Goal: Information Seeking & Learning: Learn about a topic

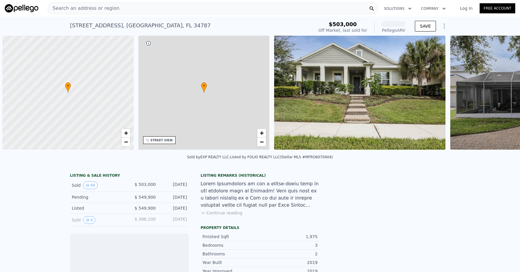
scroll to position [0, 2]
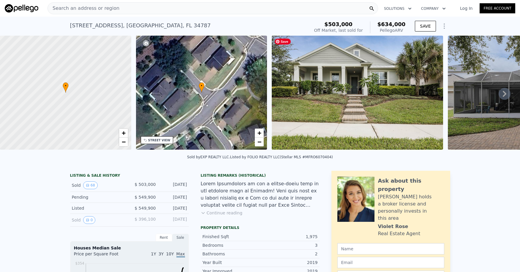
click at [384, 91] on img at bounding box center [357, 93] width 171 height 114
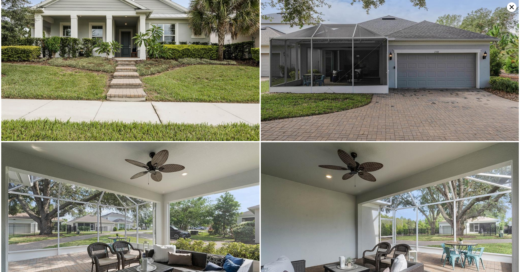
scroll to position [0, 0]
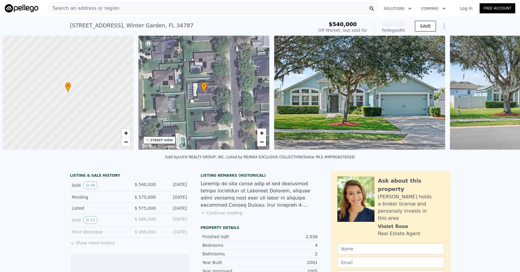
scroll to position [0, 2]
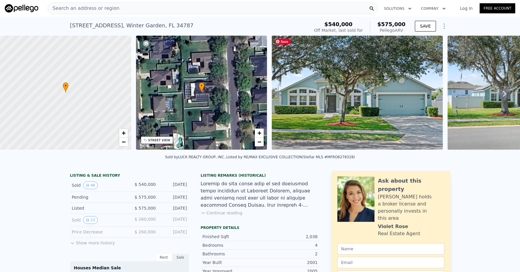
click at [344, 107] on img at bounding box center [357, 93] width 171 height 114
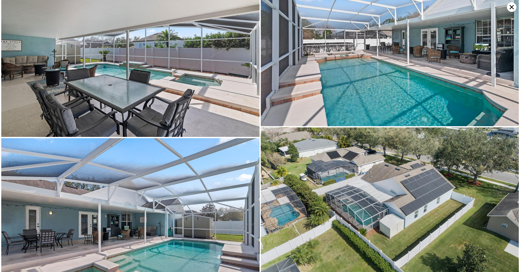
scroll to position [3134, 0]
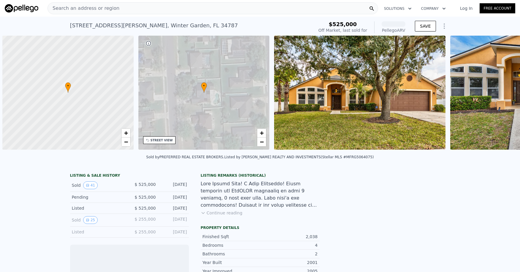
scroll to position [0, 2]
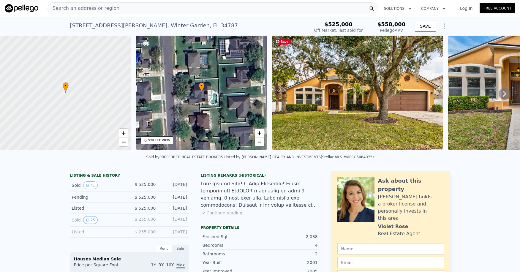
click at [311, 109] on img at bounding box center [357, 93] width 171 height 114
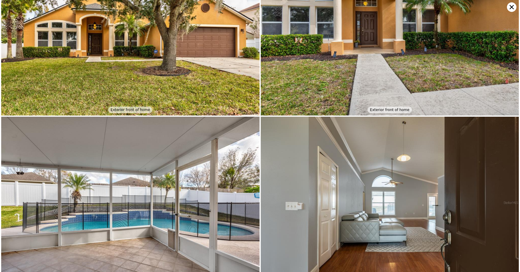
scroll to position [0, 0]
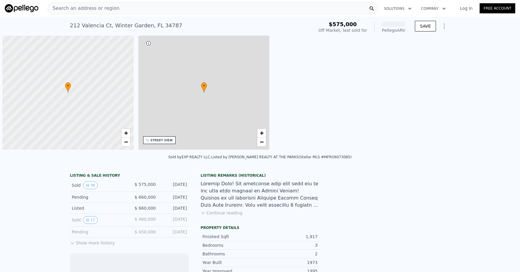
scroll to position [0, 2]
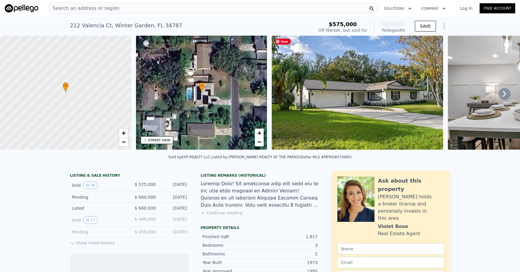
click at [359, 69] on img at bounding box center [357, 93] width 171 height 114
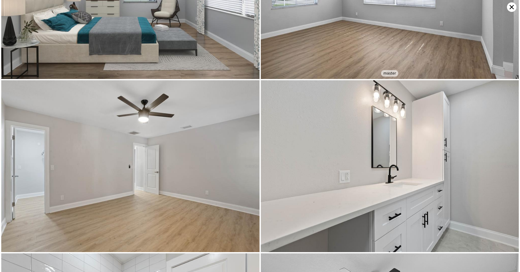
scroll to position [0, 0]
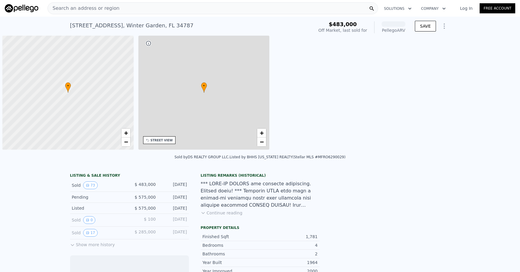
scroll to position [0, 2]
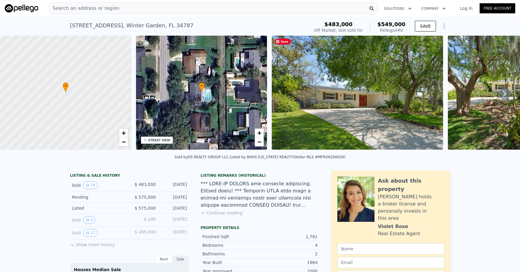
click at [319, 63] on img at bounding box center [357, 93] width 171 height 114
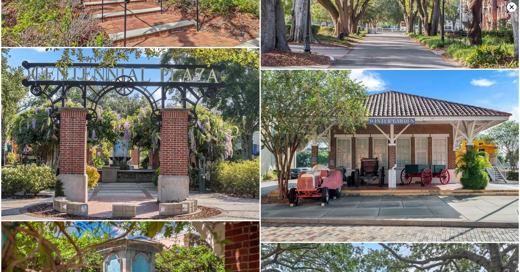
scroll to position [5449, 0]
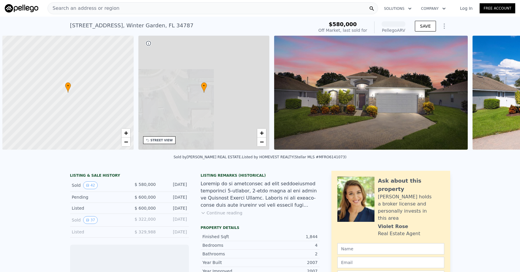
scroll to position [0, 2]
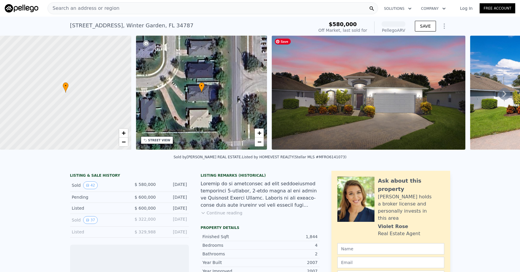
click at [380, 101] on img at bounding box center [369, 93] width 194 height 114
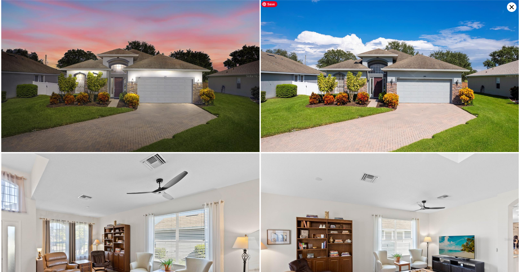
scroll to position [0, 0]
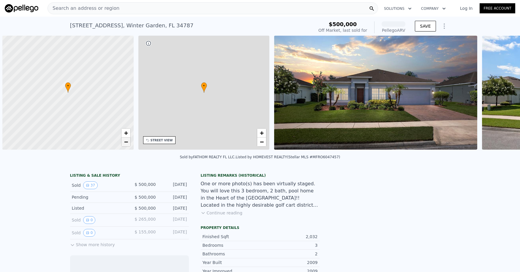
scroll to position [0, 2]
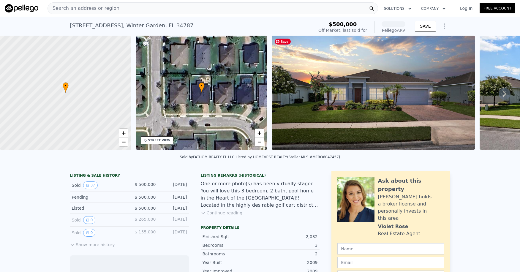
click at [387, 89] on img at bounding box center [373, 93] width 203 height 114
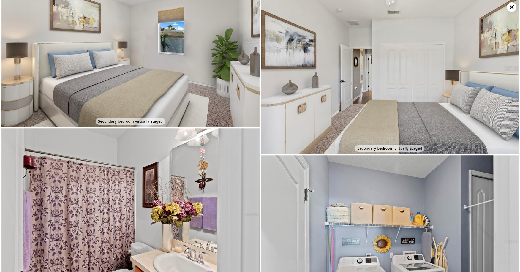
scroll to position [1861, 0]
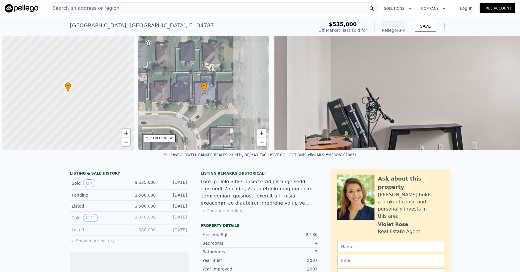
scroll to position [0, 2]
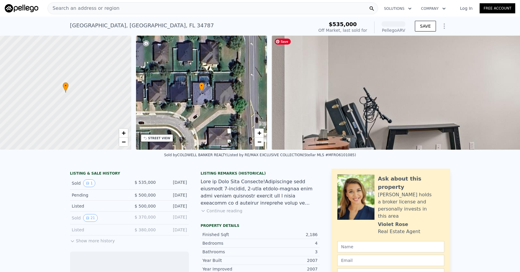
click at [343, 89] on img at bounding box center [529, 93] width 515 height 114
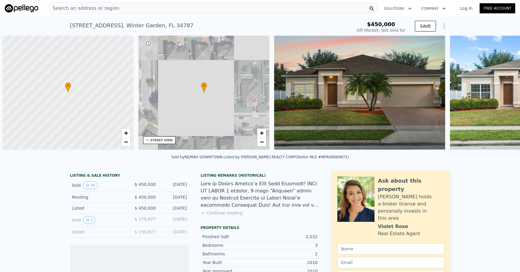
scroll to position [0, 2]
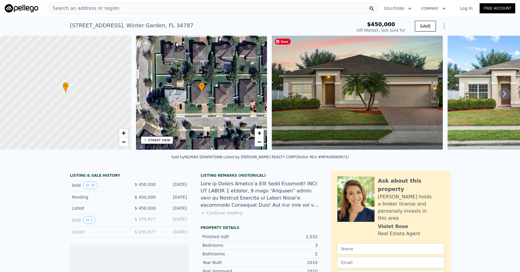
click at [342, 117] on img at bounding box center [357, 93] width 171 height 114
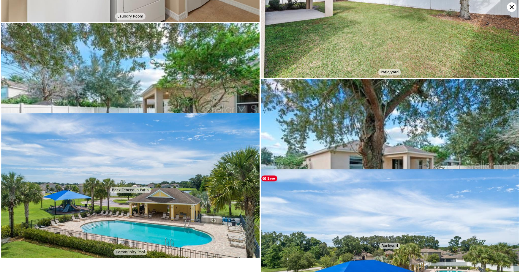
scroll to position [2234, 0]
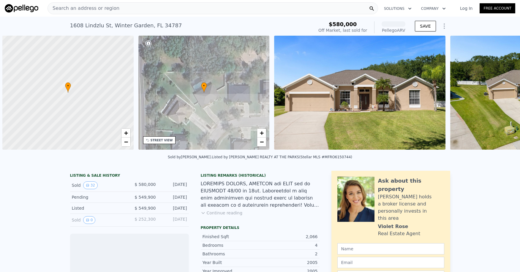
scroll to position [0, 2]
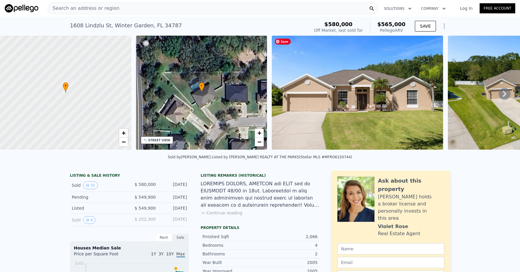
click at [366, 67] on img at bounding box center [357, 93] width 171 height 114
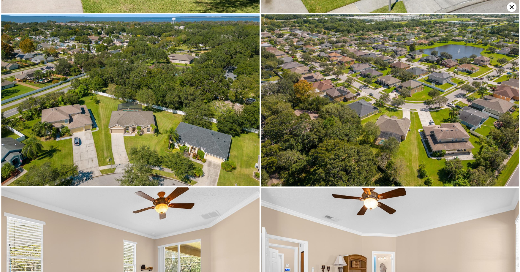
scroll to position [0, 0]
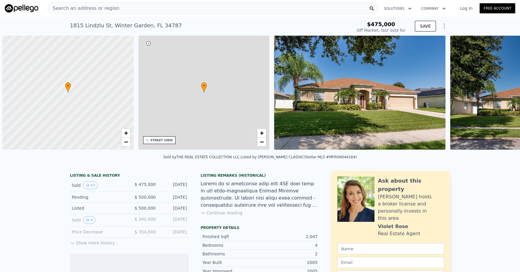
scroll to position [0, 2]
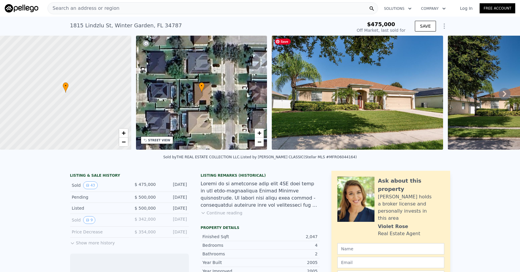
click at [379, 113] on img at bounding box center [357, 93] width 171 height 114
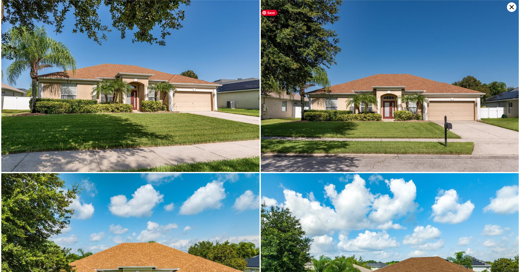
type input "-$ 502,401"
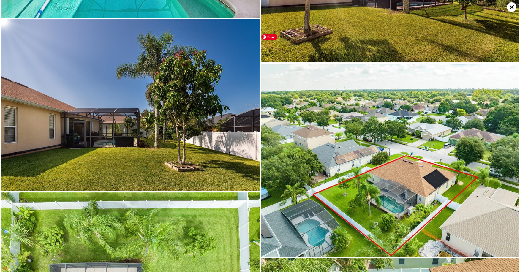
scroll to position [2809, 0]
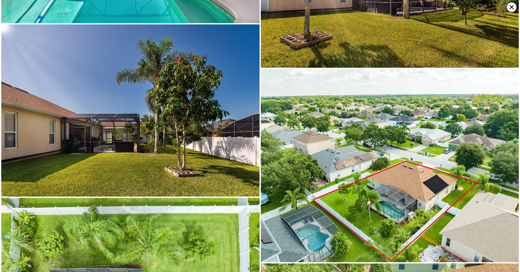
type input "$ 544,000"
type input "$ 8,054"
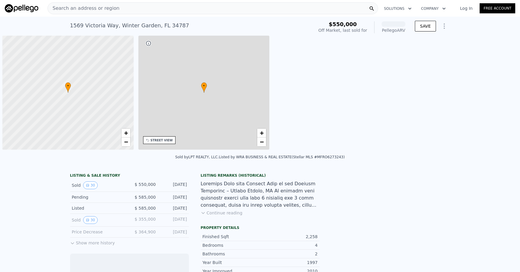
scroll to position [0, 2]
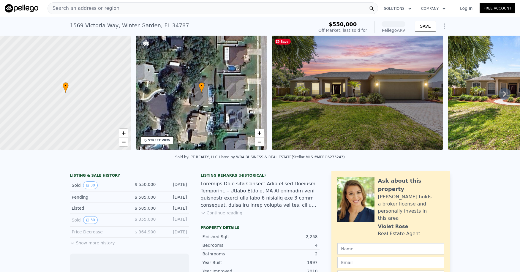
click at [366, 96] on img at bounding box center [357, 93] width 171 height 114
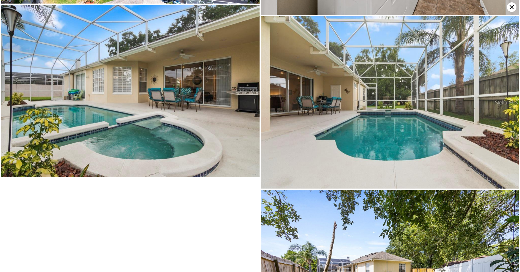
scroll to position [2488, 0]
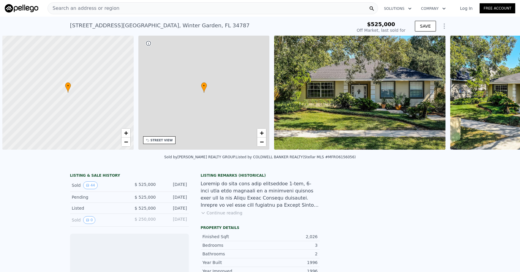
scroll to position [0, 2]
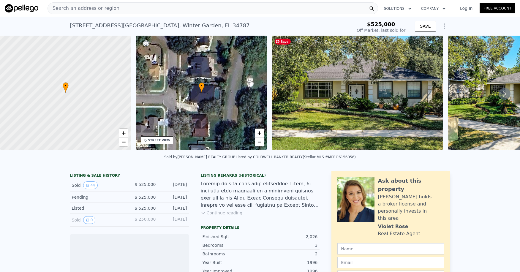
click at [341, 102] on img at bounding box center [357, 93] width 171 height 114
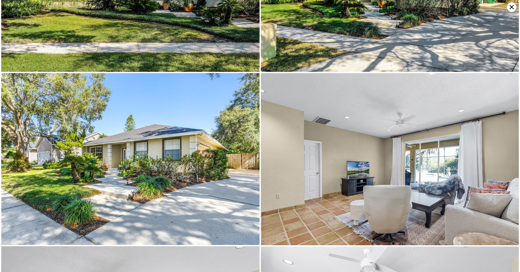
scroll to position [0, 0]
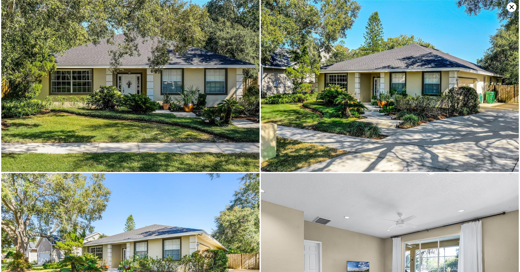
type input "$ 552,000"
type input "-$ 36,461"
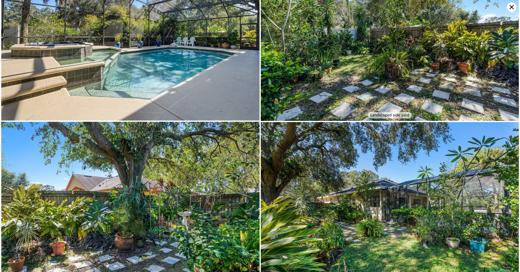
scroll to position [2403, 0]
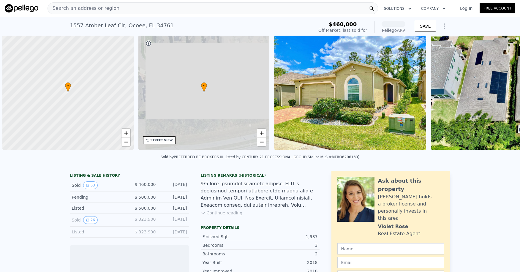
scroll to position [0, 2]
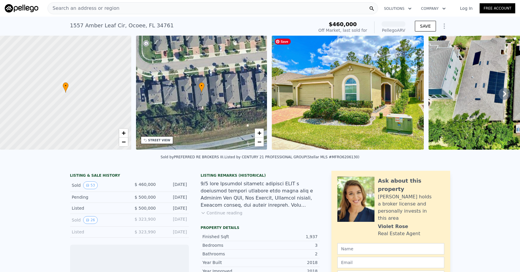
click at [345, 109] on img at bounding box center [348, 93] width 152 height 114
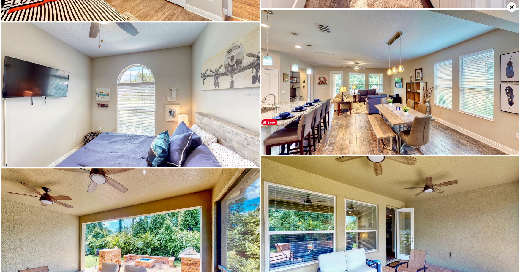
scroll to position [3285, 0]
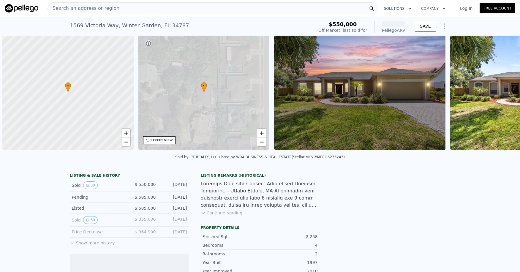
scroll to position [0, 2]
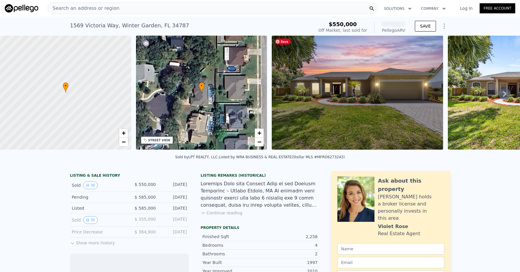
click at [369, 109] on img at bounding box center [357, 93] width 171 height 114
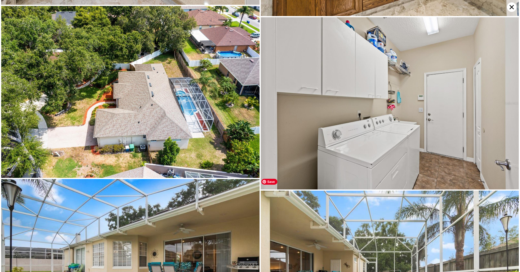
scroll to position [2245, 0]
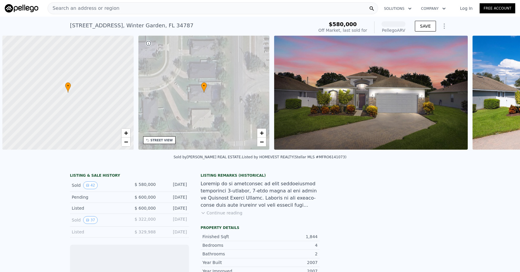
scroll to position [0, 2]
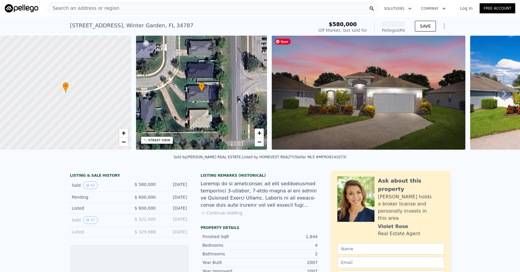
click at [392, 109] on img at bounding box center [369, 93] width 194 height 114
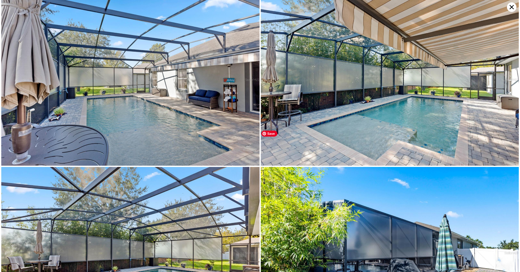
scroll to position [2383, 0]
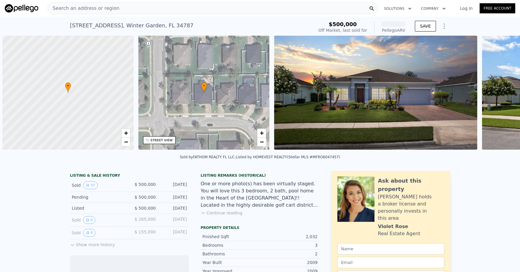
scroll to position [0, 2]
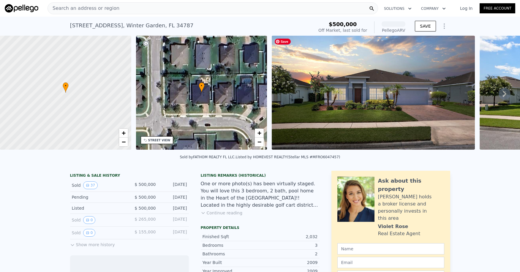
click at [396, 91] on img at bounding box center [373, 93] width 203 height 114
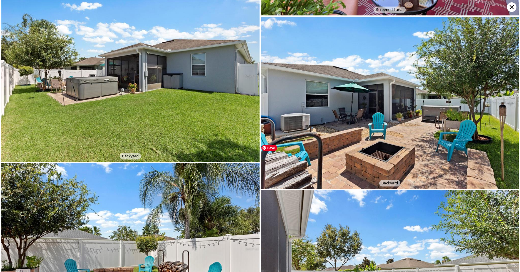
scroll to position [2375, 0]
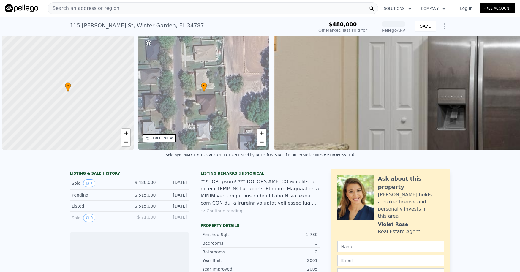
scroll to position [0, 2]
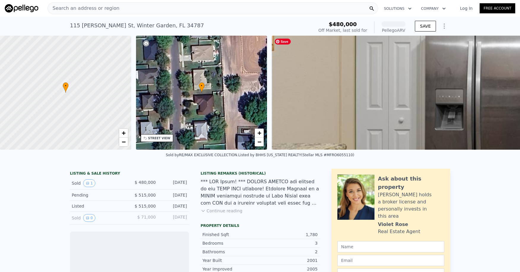
click at [364, 98] on img at bounding box center [529, 93] width 515 height 114
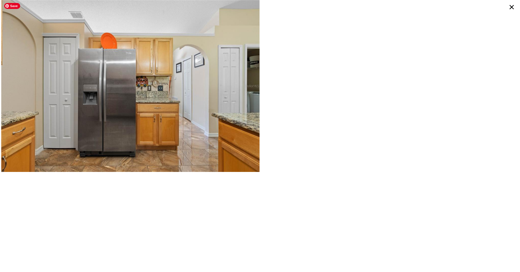
click at [176, 93] on img at bounding box center [130, 86] width 258 height 172
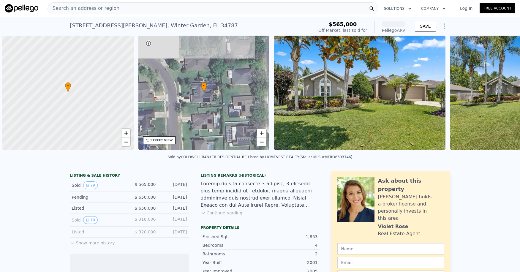
scroll to position [0, 2]
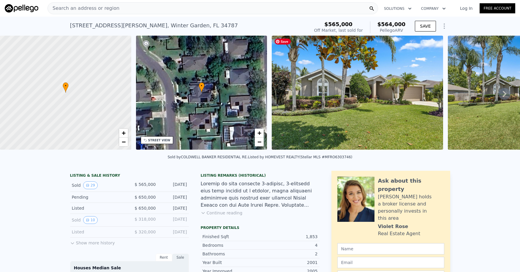
click at [390, 119] on img at bounding box center [357, 93] width 171 height 114
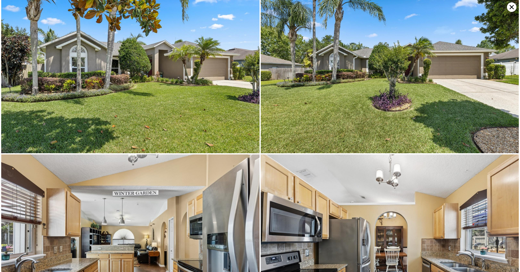
scroll to position [0, 0]
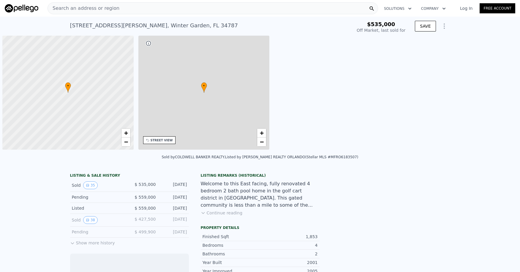
scroll to position [0, 2]
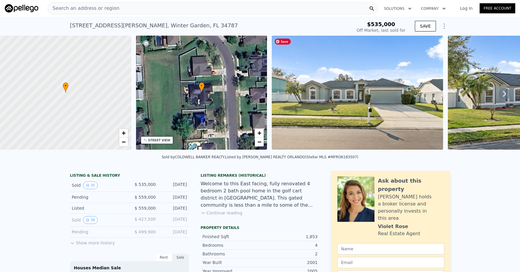
click at [394, 119] on img at bounding box center [357, 93] width 171 height 114
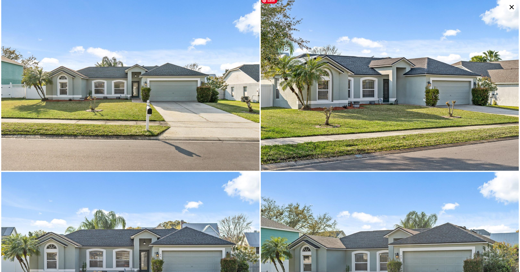
scroll to position [0, 0]
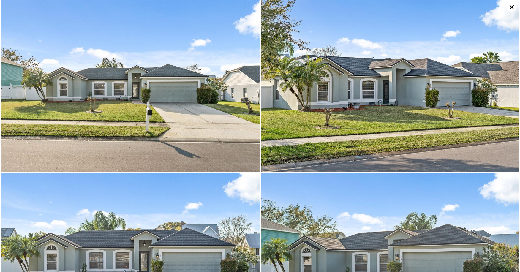
type input "$ 529,000"
type input "-$ 69,874"
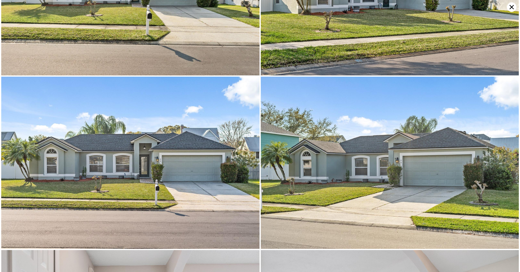
scroll to position [172, 0]
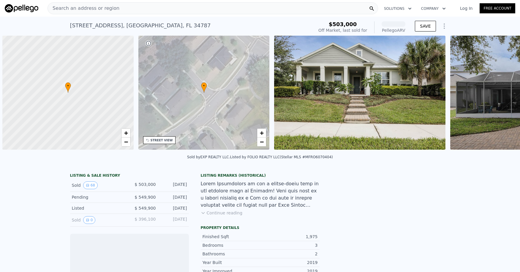
scroll to position [0, 2]
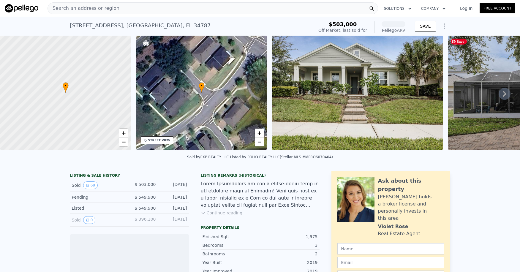
click at [418, 104] on img at bounding box center [357, 93] width 171 height 114
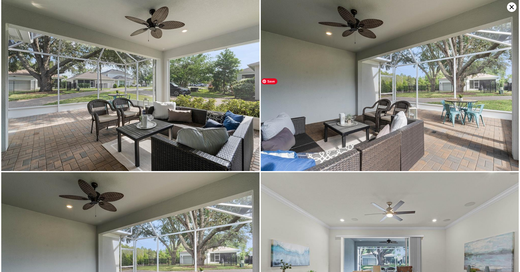
scroll to position [343, 0]
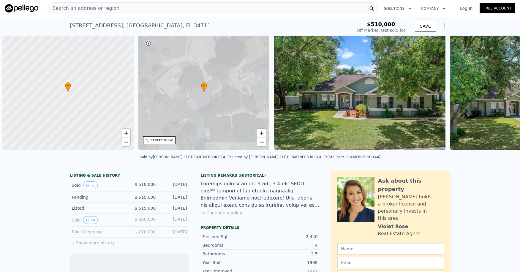
scroll to position [0, 2]
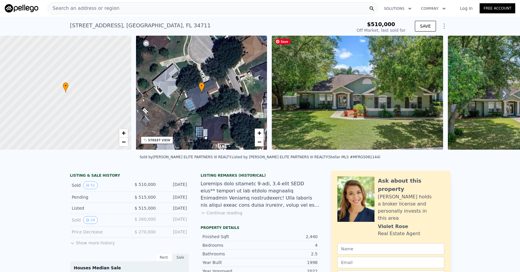
click at [324, 118] on img at bounding box center [357, 93] width 171 height 114
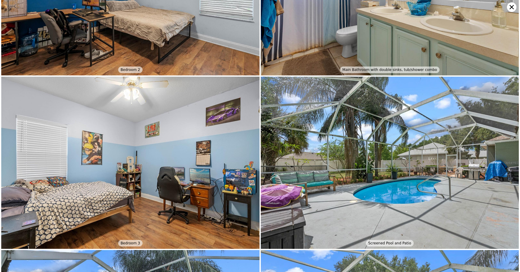
scroll to position [2574, 0]
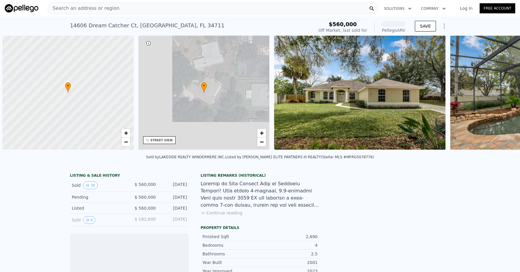
scroll to position [0, 2]
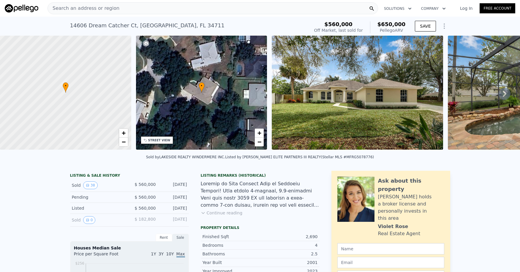
click at [349, 60] on img at bounding box center [357, 93] width 171 height 114
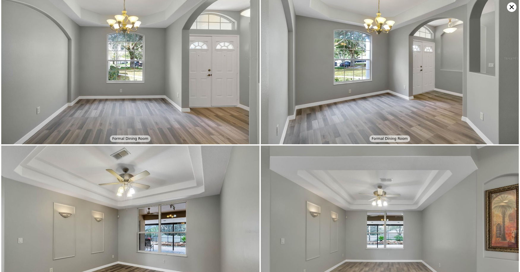
scroll to position [0, 0]
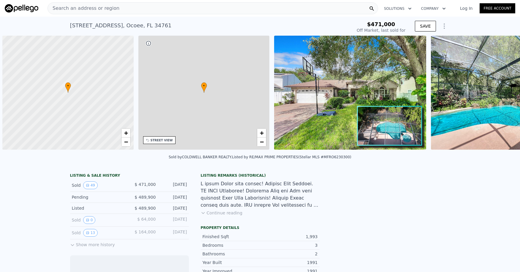
scroll to position [0, 2]
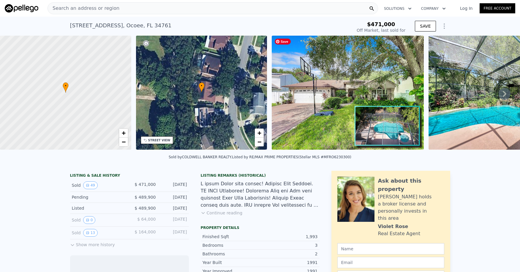
click at [376, 109] on img at bounding box center [348, 93] width 152 height 114
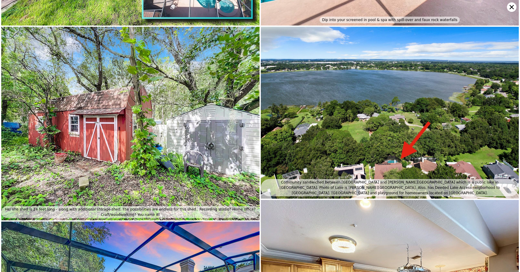
scroll to position [193, 0]
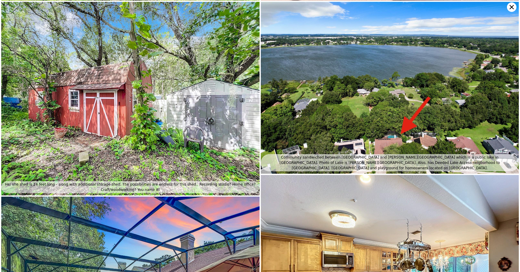
type input "$ 463,000"
type input "-$ 63,466"
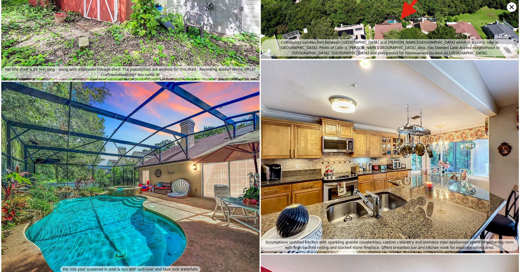
scroll to position [364, 0]
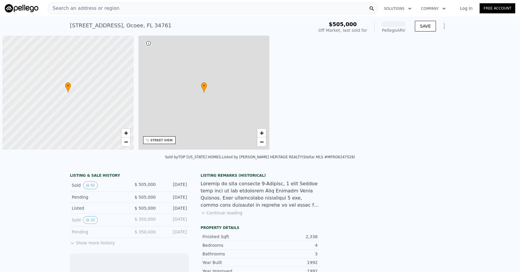
scroll to position [0, 2]
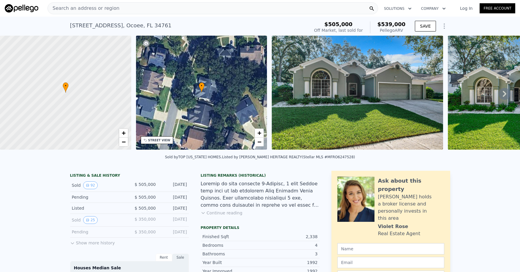
click at [372, 77] on img at bounding box center [357, 93] width 171 height 114
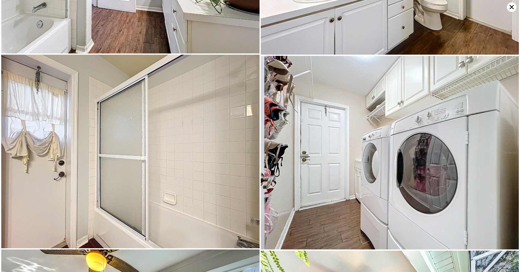
scroll to position [6477, 0]
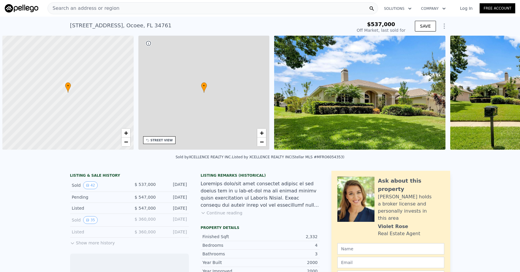
scroll to position [0, 2]
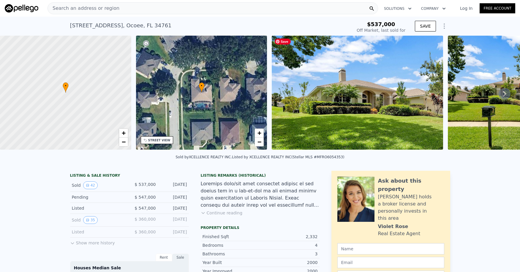
click at [364, 47] on img at bounding box center [357, 93] width 171 height 114
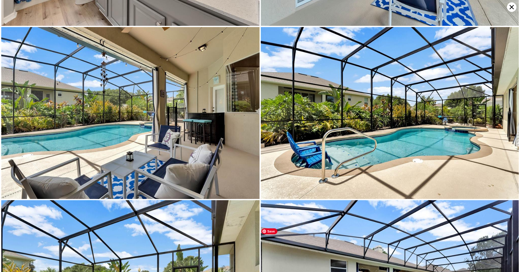
scroll to position [2917, 0]
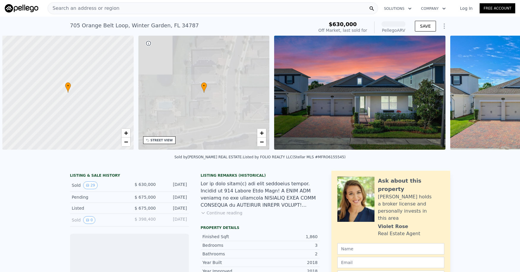
scroll to position [0, 2]
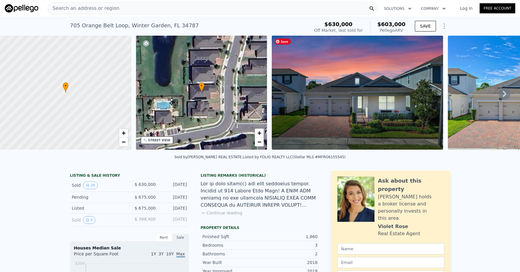
click at [382, 98] on img at bounding box center [357, 93] width 171 height 114
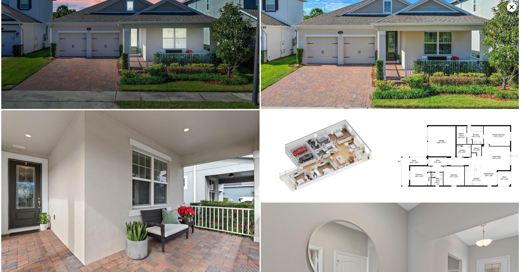
scroll to position [0, 0]
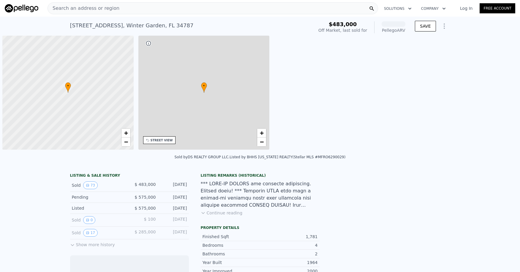
scroll to position [0, 2]
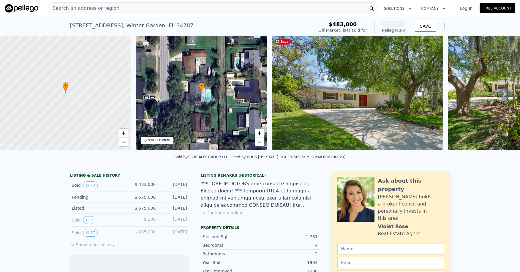
click at [369, 132] on img at bounding box center [357, 93] width 171 height 114
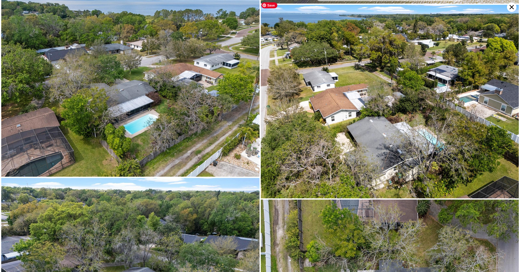
scroll to position [558, 0]
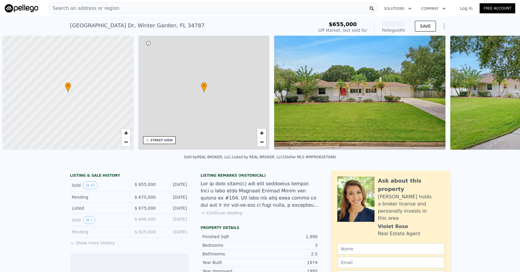
scroll to position [0, 2]
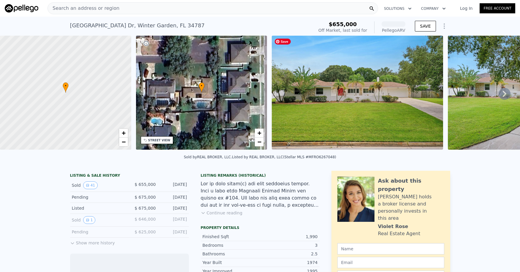
click at [377, 123] on img at bounding box center [357, 93] width 171 height 114
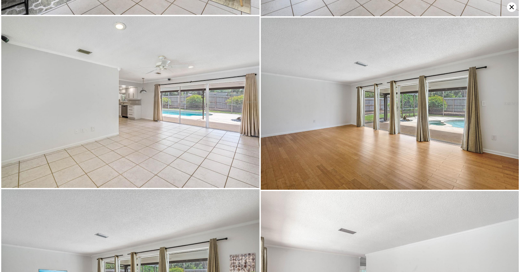
scroll to position [1371, 0]
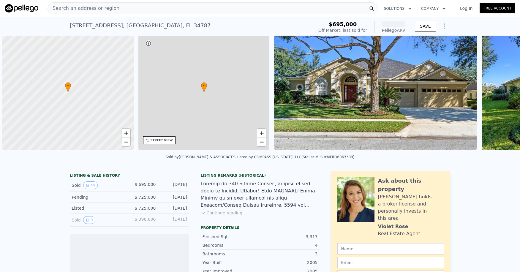
scroll to position [0, 2]
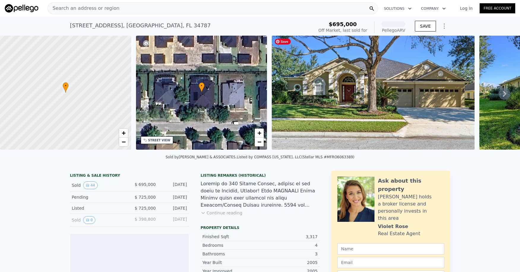
click at [379, 48] on img at bounding box center [373, 93] width 203 height 114
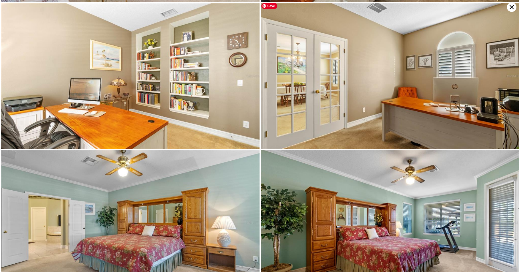
scroll to position [725, 0]
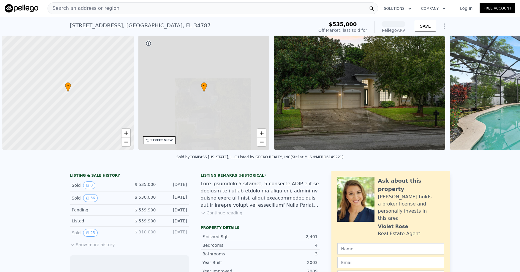
scroll to position [0, 2]
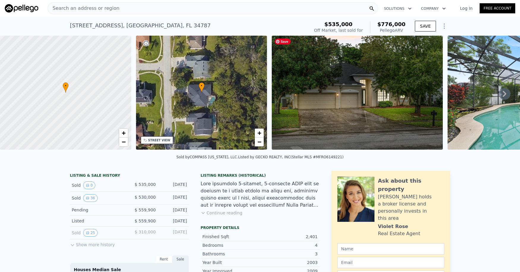
click at [379, 52] on img at bounding box center [357, 93] width 171 height 114
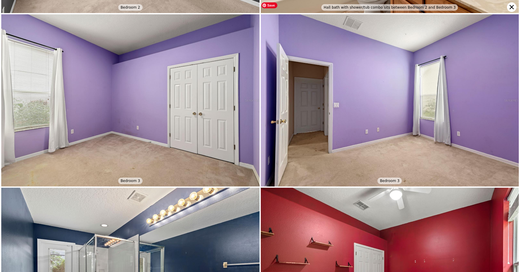
scroll to position [1718, 0]
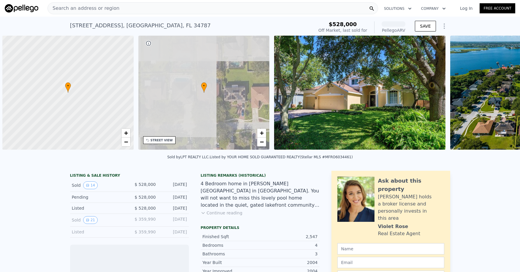
scroll to position [0, 2]
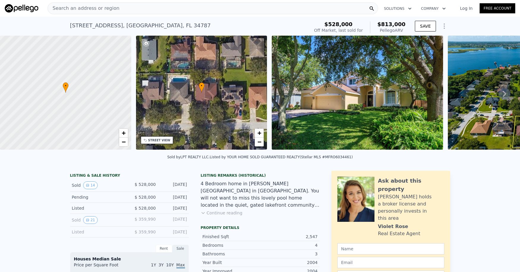
click at [380, 81] on img at bounding box center [357, 93] width 171 height 114
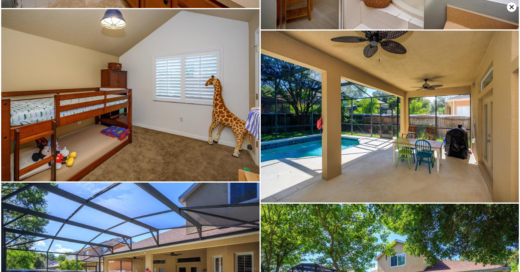
scroll to position [858, 0]
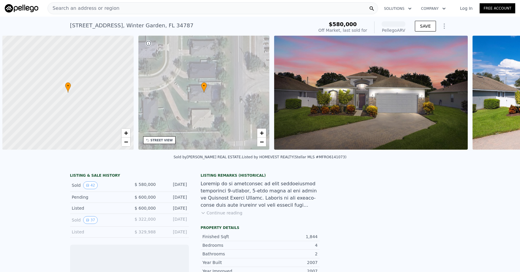
scroll to position [0, 2]
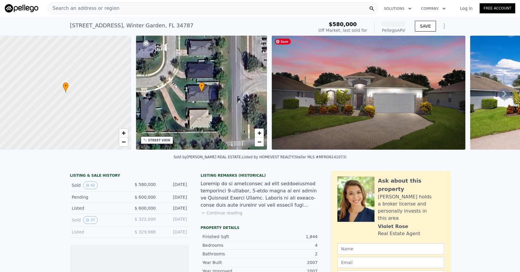
click at [407, 134] on img at bounding box center [369, 93] width 194 height 114
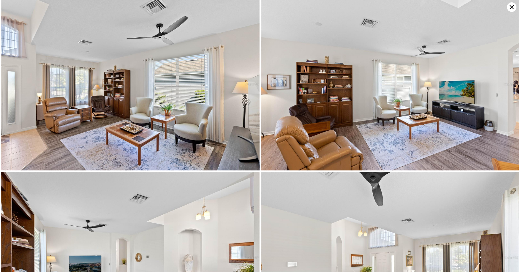
scroll to position [0, 0]
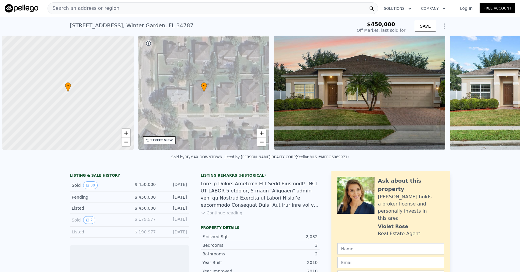
scroll to position [0, 2]
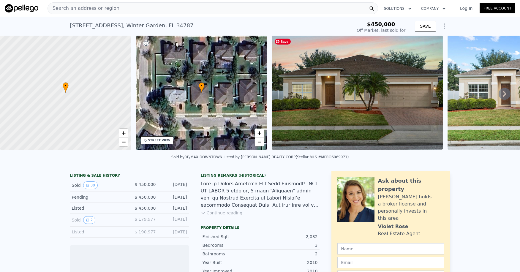
click at [418, 108] on img at bounding box center [357, 93] width 171 height 114
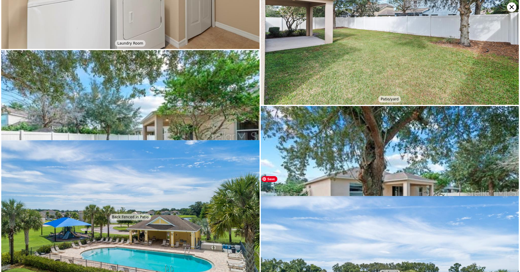
scroll to position [2234, 0]
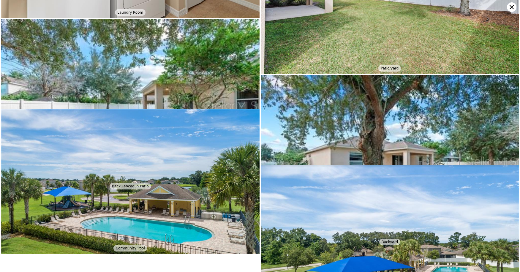
type input "$ 550,000"
type input "$ 40,147"
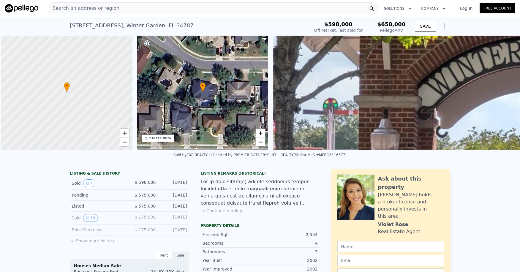
scroll to position [0, 2]
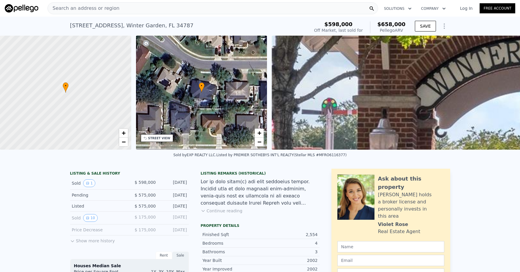
click at [30, 9] on img at bounding box center [22, 8] width 34 height 8
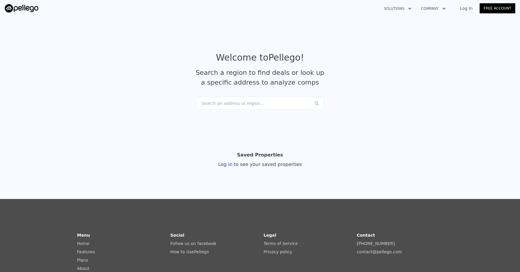
click at [229, 104] on div "Search an address or region..." at bounding box center [259, 103] width 127 height 13
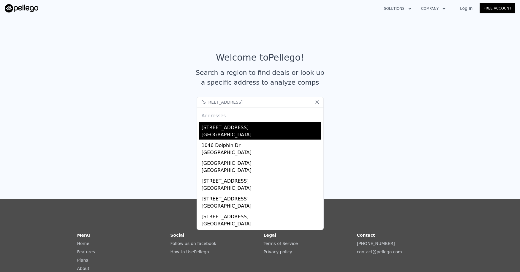
type input "1046 Island Pointe Dr, Winter Garden, FL 34787"
click at [224, 127] on div "1046 Island Pointe Dr" at bounding box center [261, 126] width 119 height 9
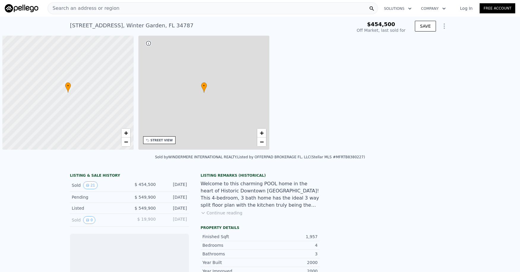
scroll to position [0, 2]
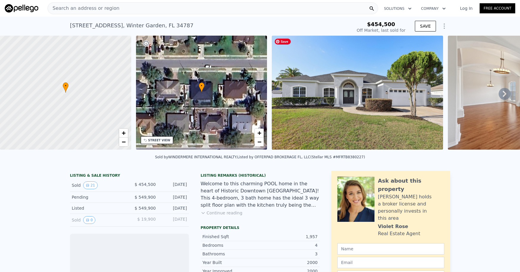
click at [360, 99] on img at bounding box center [357, 93] width 171 height 114
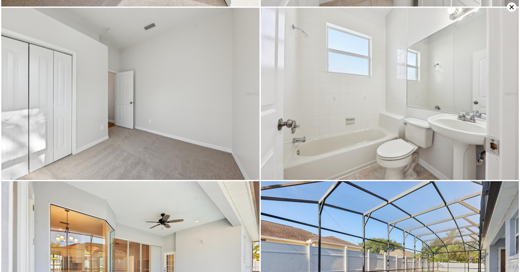
scroll to position [1373, 0]
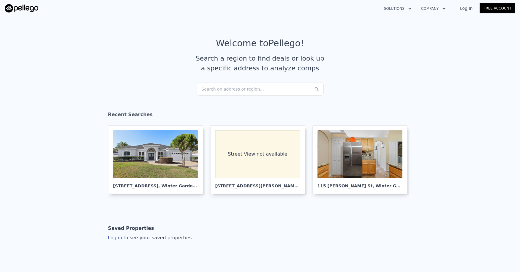
click at [233, 90] on div "Search an address or region..." at bounding box center [259, 89] width 127 height 13
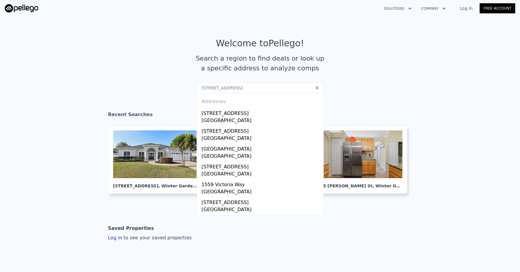
drag, startPoint x: 290, startPoint y: 88, endPoint x: 196, endPoint y: 87, distance: 94.4
click at [196, 87] on input "1674 Victoria Way, Winter Garden, FL 34787" at bounding box center [259, 88] width 127 height 11
paste input "30"
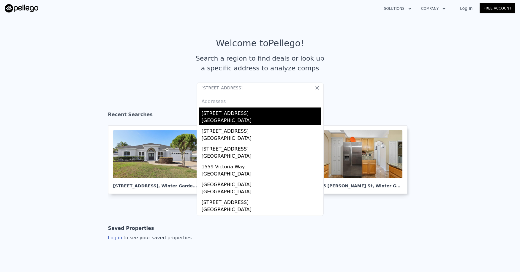
type input "1630 Victoria Way, Winter Garden, FL 34787"
click at [224, 120] on div "Winter Garden, FL 34787" at bounding box center [261, 121] width 119 height 8
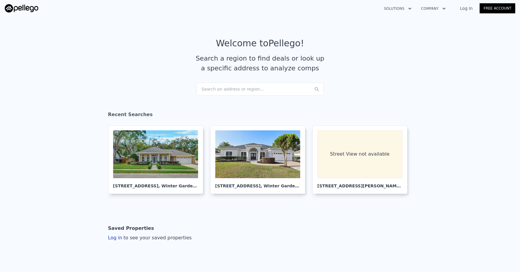
click at [213, 90] on div "Search an address or region..." at bounding box center [259, 89] width 127 height 13
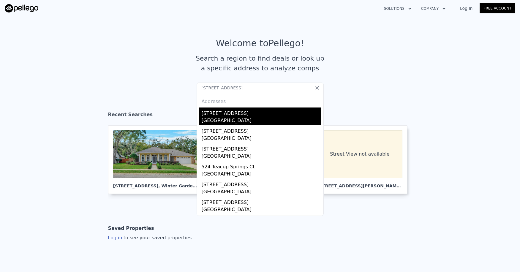
type input "508 Teacup Springs Ct, Winter Garden, FL 34787"
click at [232, 115] on div "508 Teacup Springs Ct" at bounding box center [261, 111] width 119 height 9
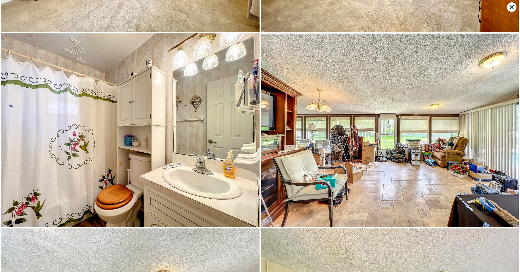
scroll to position [2509, 0]
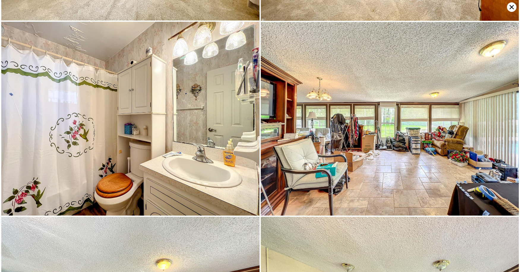
type input "$ 534,000"
type input "-$ 1,142"
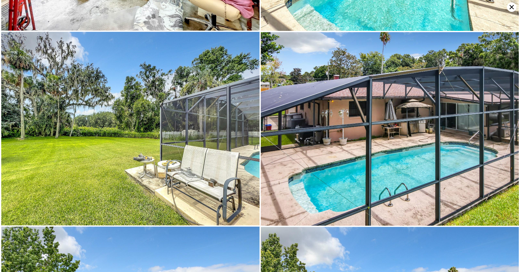
scroll to position [3394, 0]
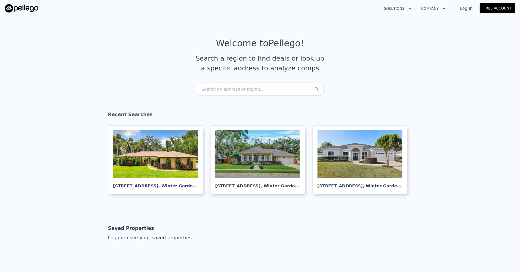
click at [207, 89] on div "Search an address or region..." at bounding box center [259, 89] width 127 height 13
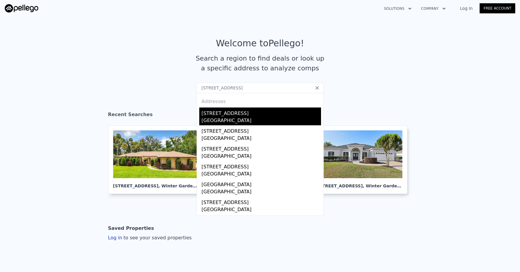
type input "741 Meadow Glade Dr, Winter Garden, FL 34787"
click at [227, 114] on div "741 Meadow Glade Dr" at bounding box center [261, 111] width 119 height 9
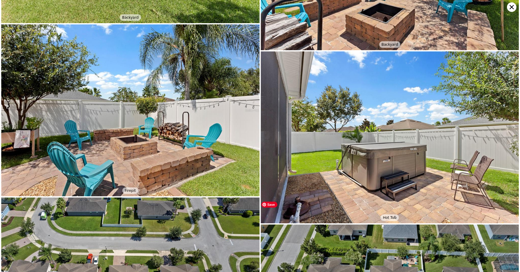
scroll to position [2520, 0]
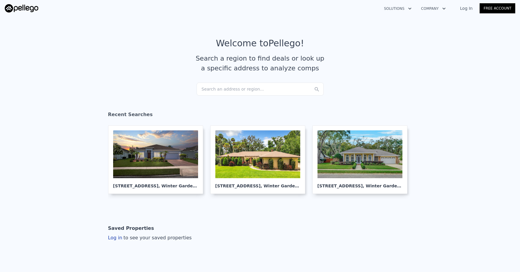
click at [210, 87] on div "Search an address or region..." at bounding box center [259, 89] width 127 height 13
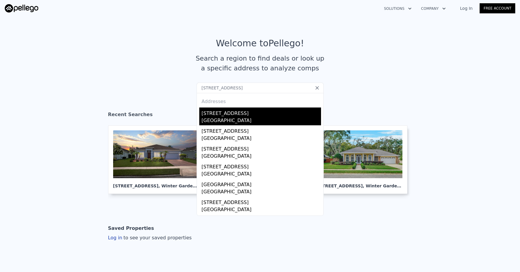
type input "933 Meadow Glade Dr, Winter Garden, FL 34787"
click at [232, 116] on div "933 Meadow Glade Dr" at bounding box center [261, 111] width 119 height 9
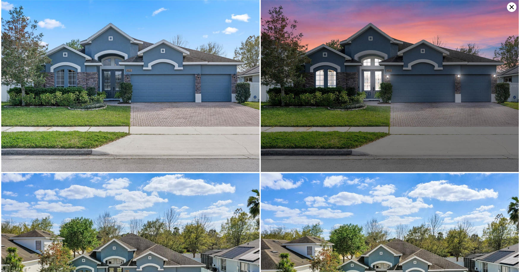
scroll to position [0, 2]
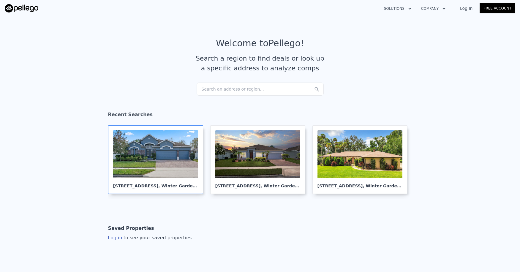
click at [161, 166] on div at bounding box center [155, 154] width 85 height 48
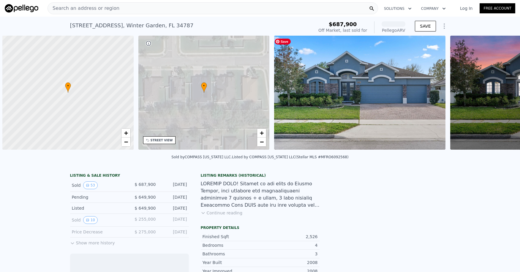
scroll to position [0, 2]
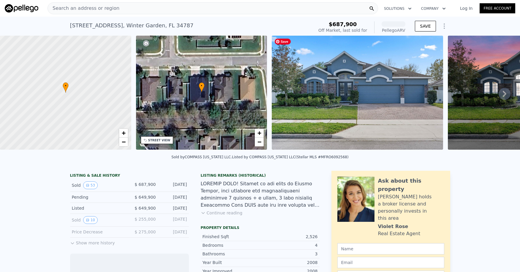
click at [406, 95] on img at bounding box center [357, 93] width 171 height 114
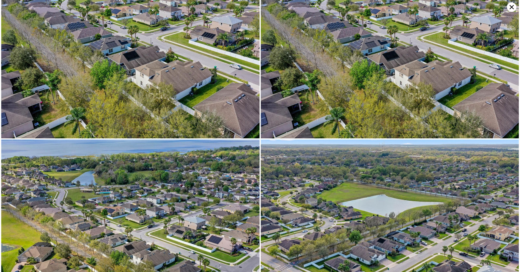
scroll to position [3948, 0]
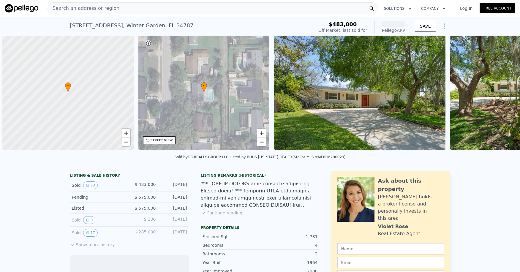
scroll to position [0, 2]
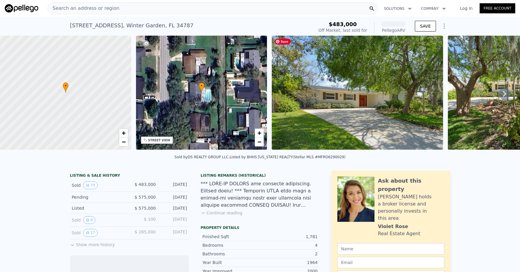
click at [337, 107] on img at bounding box center [357, 93] width 171 height 114
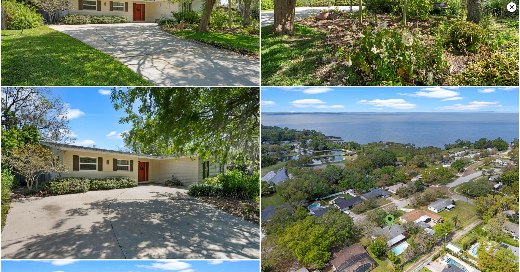
scroll to position [172, 0]
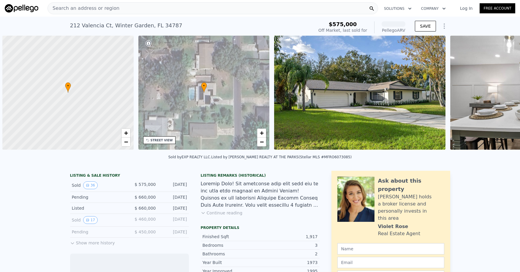
scroll to position [0, 2]
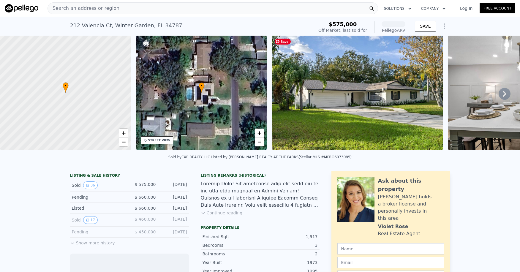
click at [355, 131] on img at bounding box center [357, 93] width 171 height 114
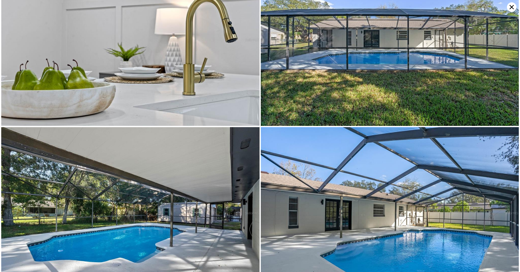
scroll to position [2815, 0]
